Goal: Transaction & Acquisition: Obtain resource

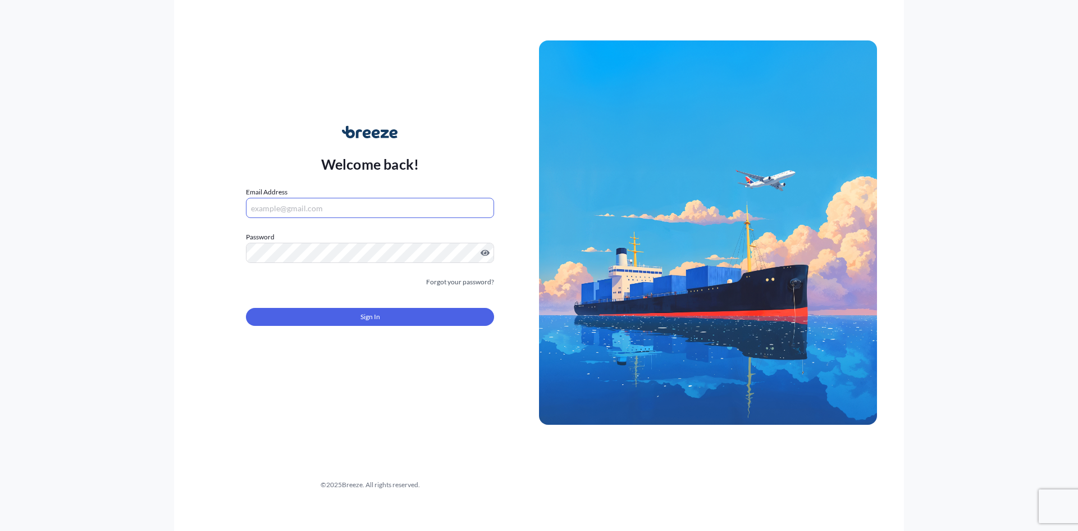
click at [316, 203] on input "Email Address" at bounding box center [370, 208] width 248 height 20
type input "[EMAIL_ADDRESS][DOMAIN_NAME]"
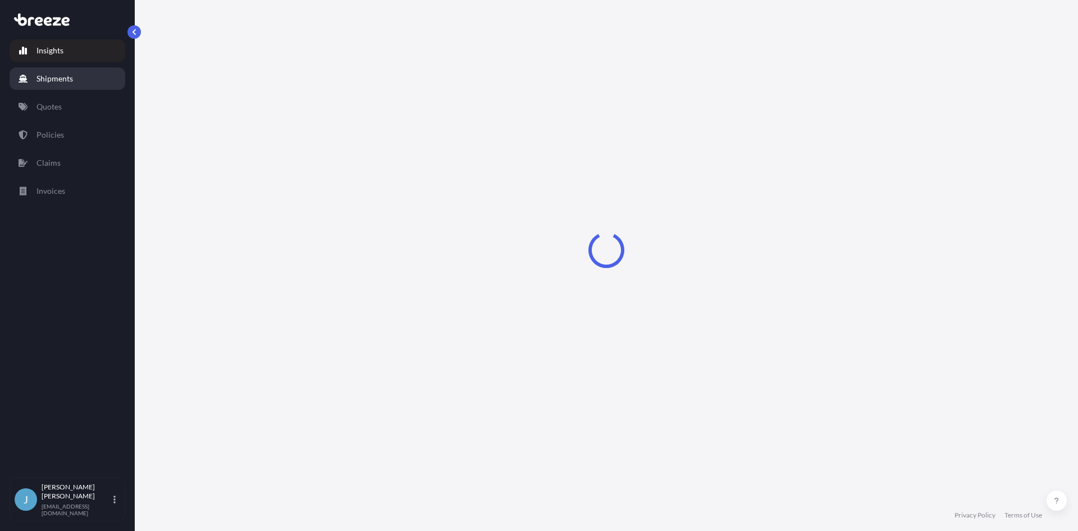
click at [70, 84] on p "Shipments" at bounding box center [54, 78] width 36 height 11
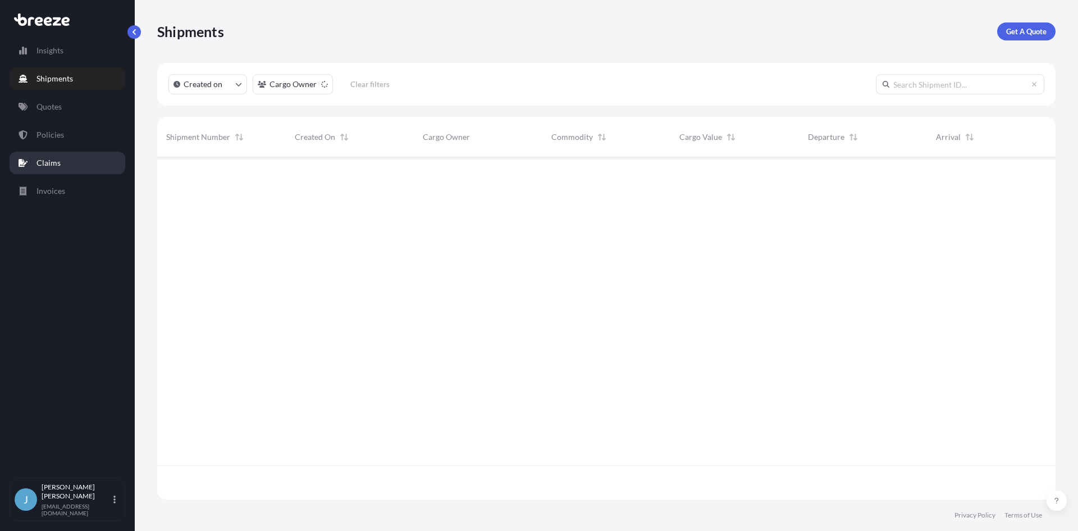
scroll to position [374, 890]
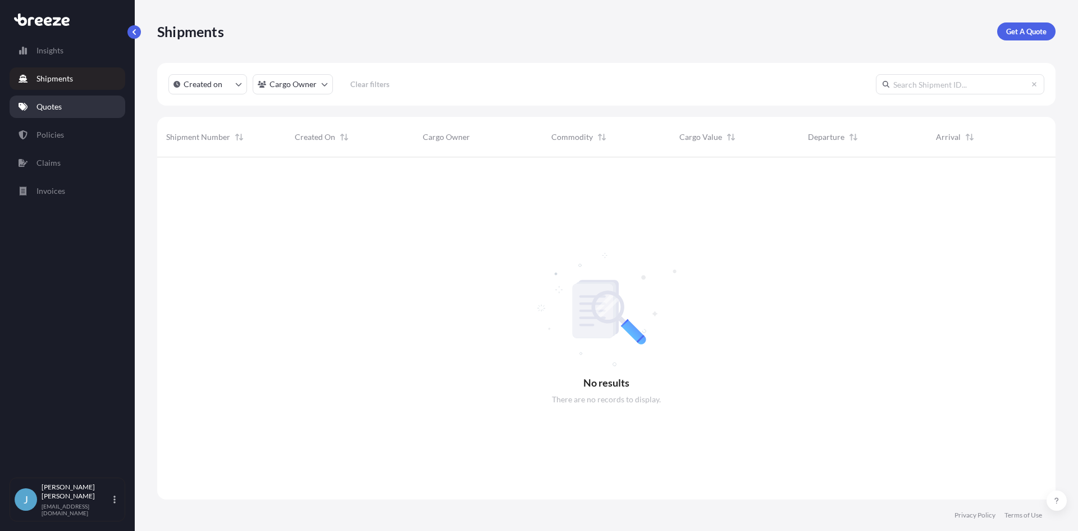
click at [57, 108] on p "Quotes" at bounding box center [48, 106] width 25 height 11
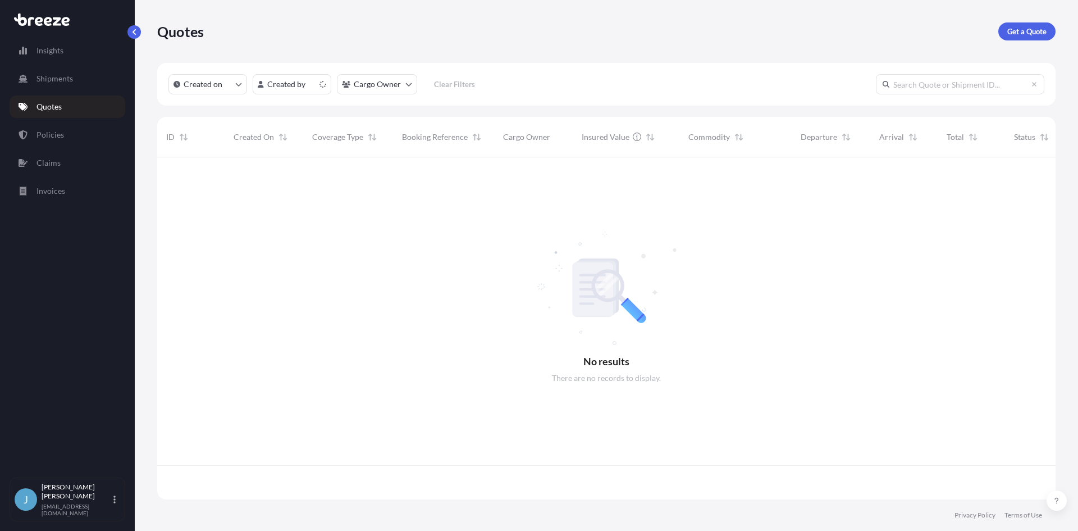
scroll to position [340, 890]
click at [1021, 24] on link "Get a Quote" at bounding box center [1026, 31] width 57 height 18
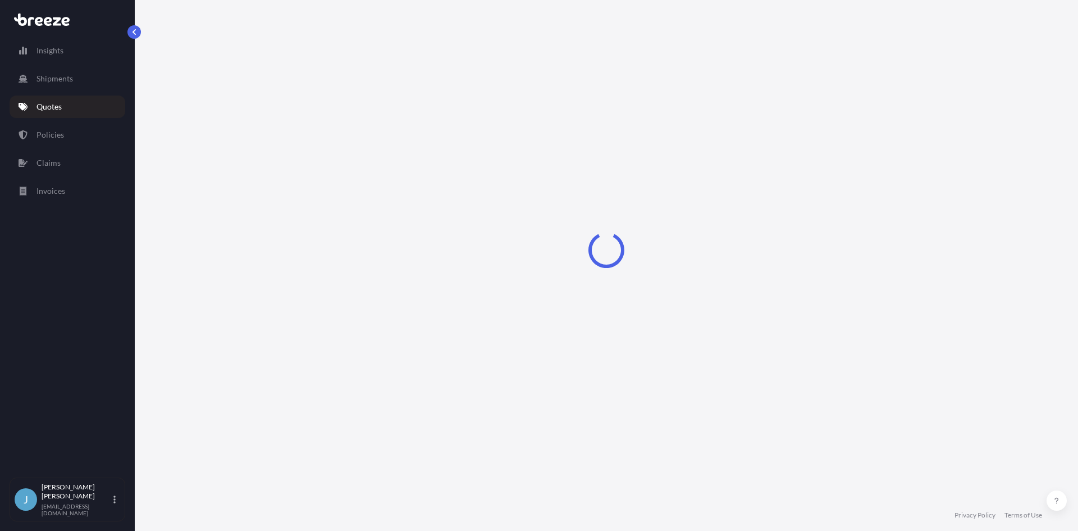
select select "Sea"
select select "1"
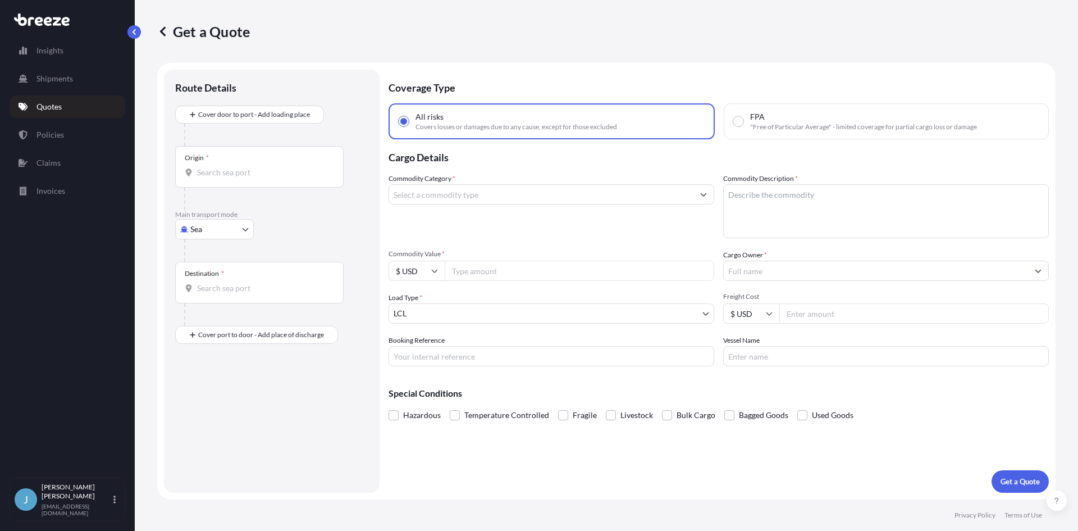
click at [221, 229] on body "Insights Shipments Quotes Policies Claims Invoices J [PERSON_NAME] [EMAIL_ADDRE…" at bounding box center [539, 265] width 1078 height 531
click at [223, 295] on div "Road" at bounding box center [215, 299] width 70 height 20
select select "Road"
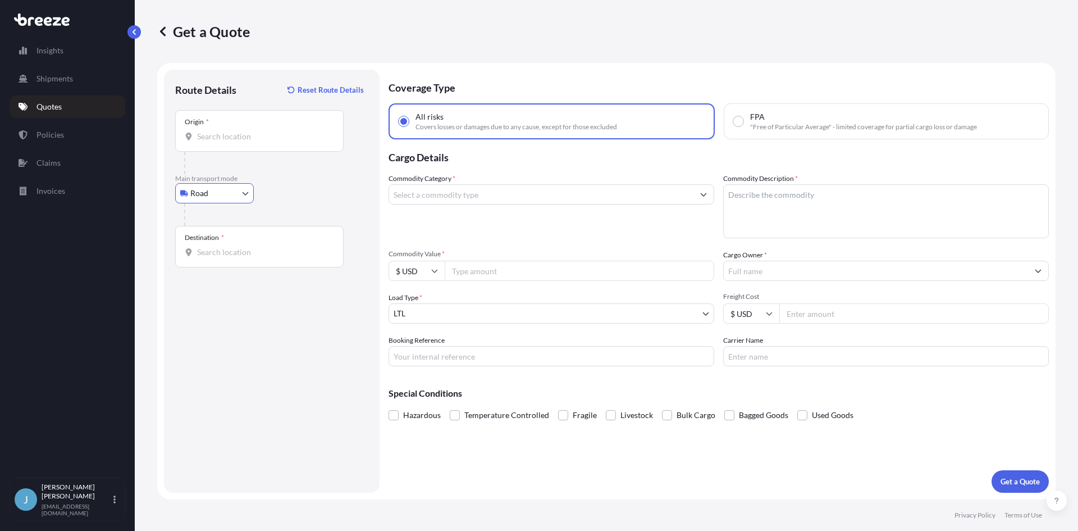
click at [452, 194] on input "Commodity Category *" at bounding box center [541, 194] width 304 height 20
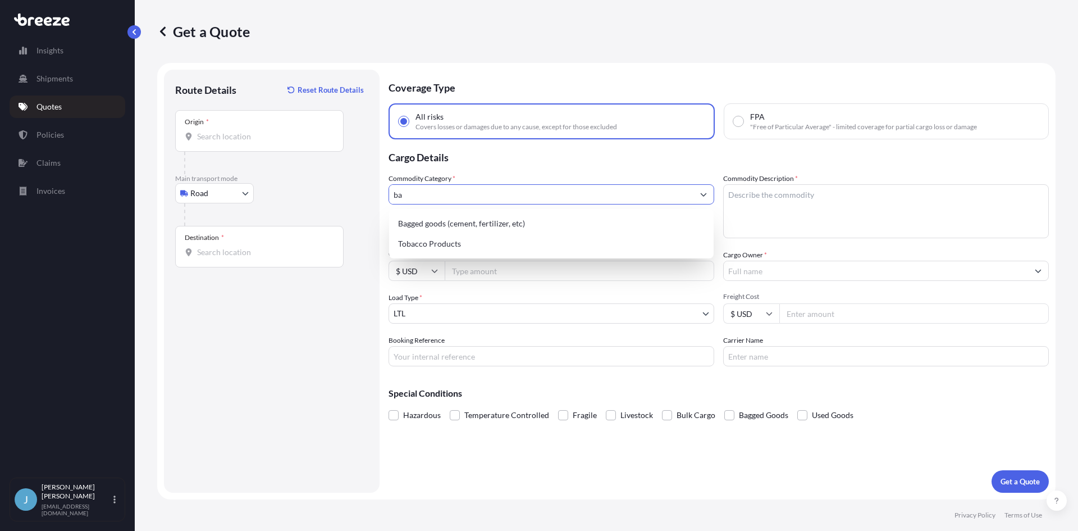
type input "b"
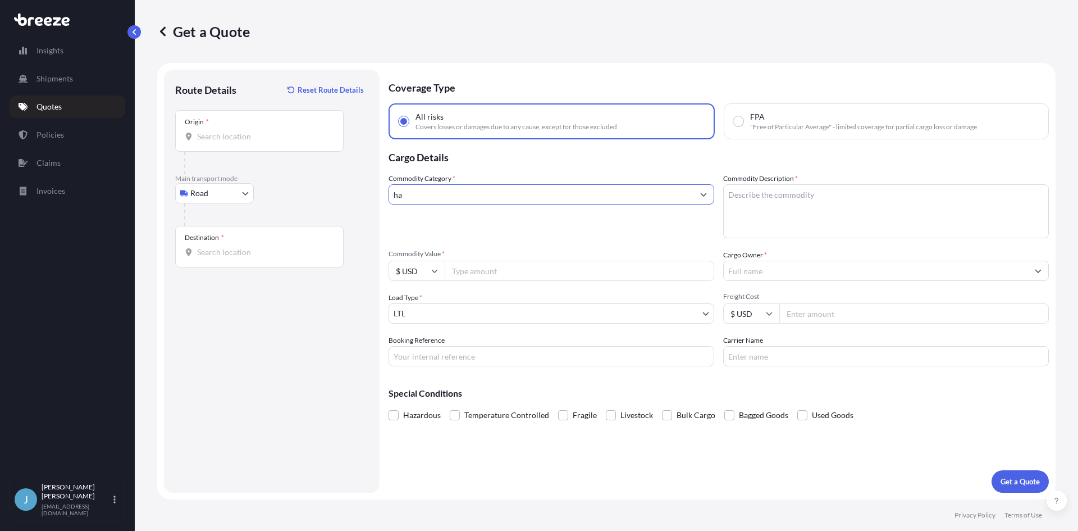
type input "h"
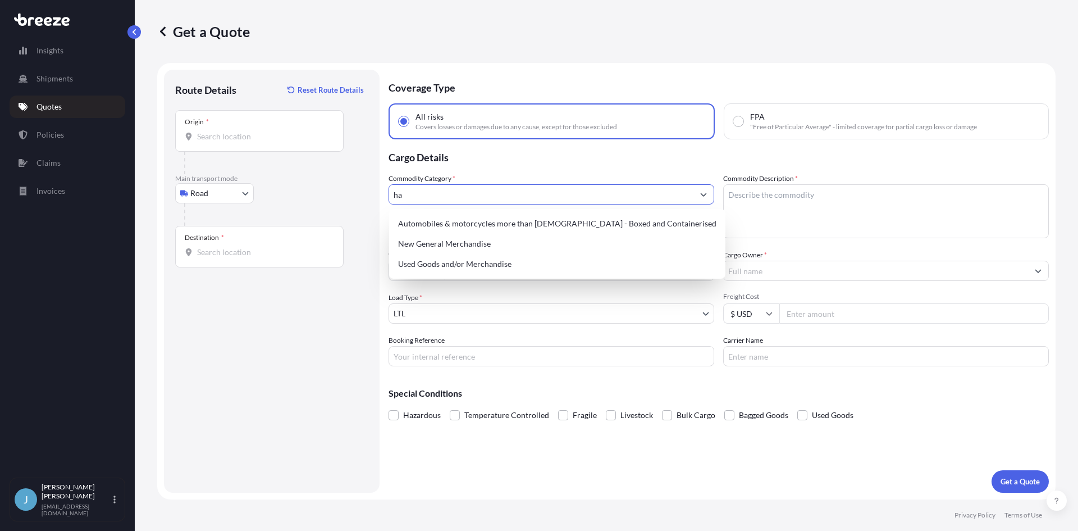
type input "h"
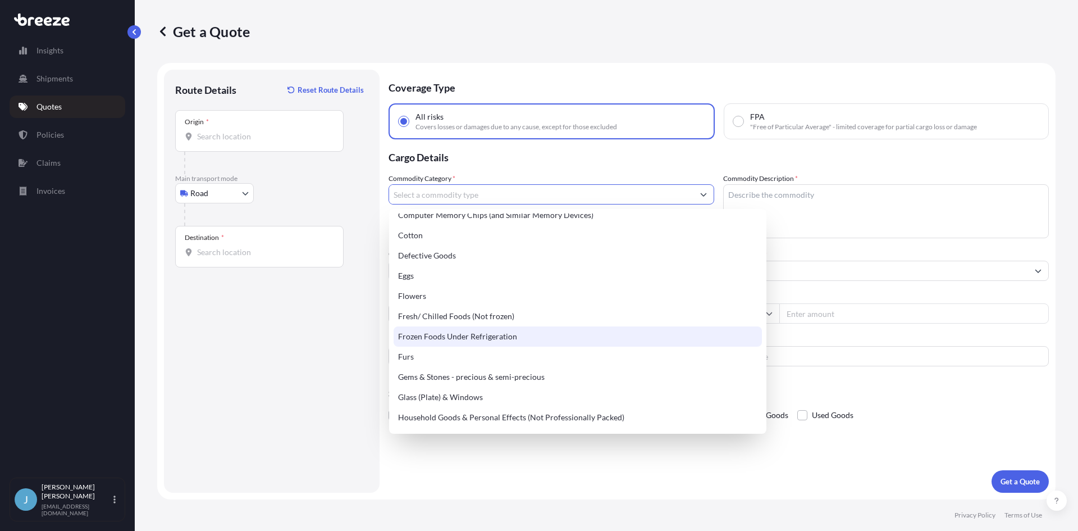
scroll to position [191, 0]
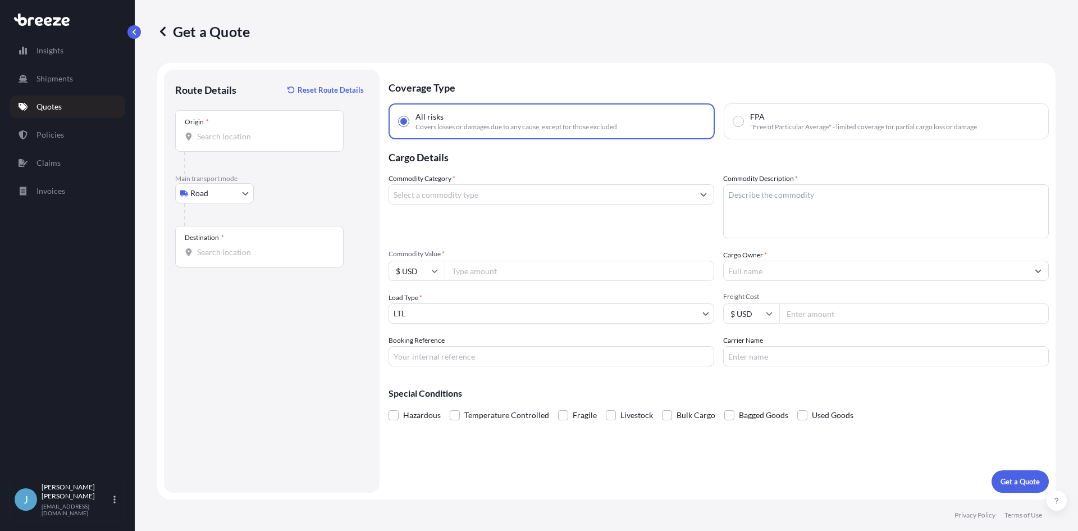
click at [595, 200] on input "Commodity Category *" at bounding box center [541, 194] width 304 height 20
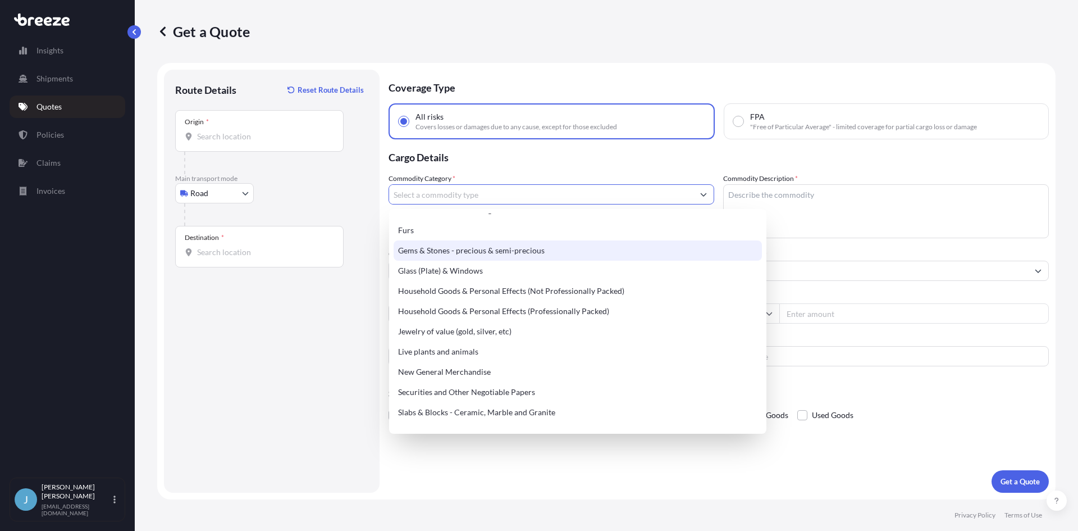
scroll to position [393, 0]
